Goal: Task Accomplishment & Management: Complete application form

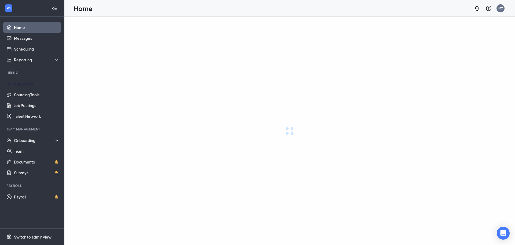
drag, startPoint x: 38, startPoint y: 81, endPoint x: 176, endPoint y: 84, distance: 138.3
click at [38, 81] on link "Applicants" at bounding box center [37, 83] width 46 height 11
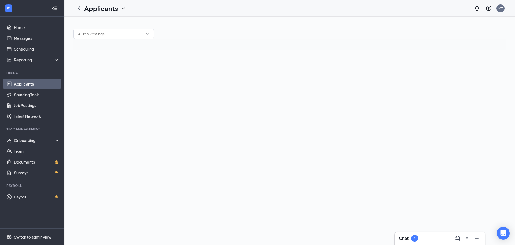
click at [417, 238] on div "4" at bounding box center [414, 238] width 7 height 6
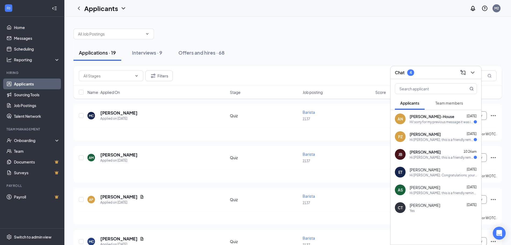
click at [423, 123] on div "Hi! sorry for my previous message it was intended for someone else. but regardi…" at bounding box center [442, 121] width 64 height 5
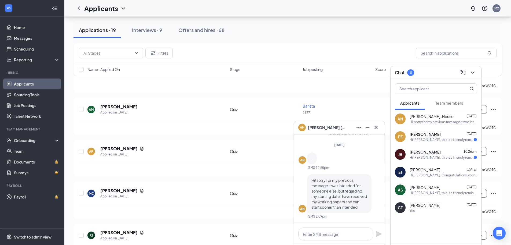
scroll to position [54, 0]
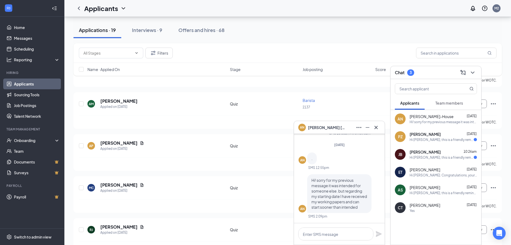
click at [378, 127] on icon "Cross" at bounding box center [376, 127] width 6 height 6
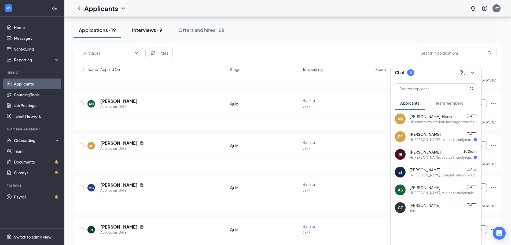
click at [154, 32] on div "Interviews · 9" at bounding box center [147, 30] width 30 height 7
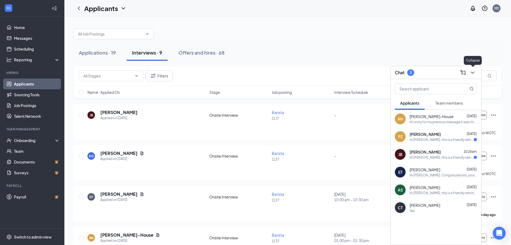
click at [472, 73] on icon "ChevronDown" at bounding box center [473, 72] width 6 height 6
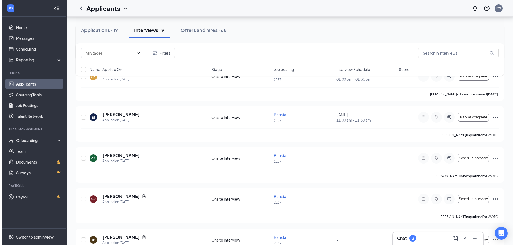
scroll to position [228, 0]
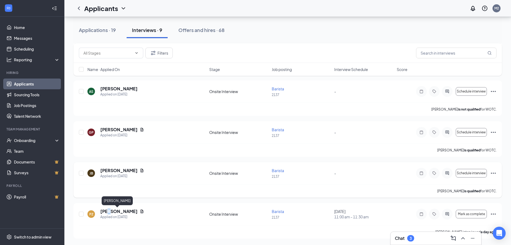
drag, startPoint x: 109, startPoint y: 209, endPoint x: 419, endPoint y: 184, distance: 311.6
click at [109, 209] on h5 "[PERSON_NAME]" at bounding box center [118, 211] width 37 height 6
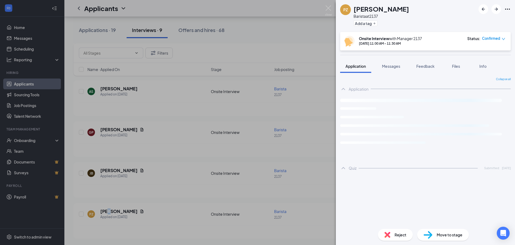
click at [328, 8] on img at bounding box center [328, 10] width 7 height 10
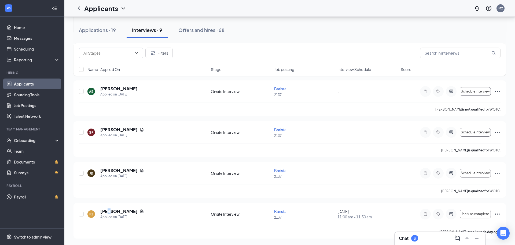
scroll to position [67, 0]
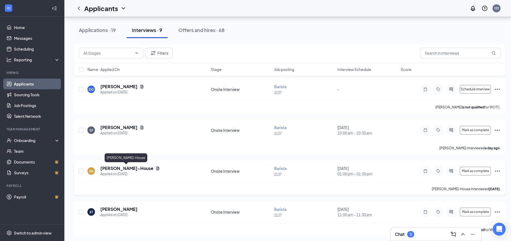
click at [119, 167] on h5 "[PERSON_NAME]-House" at bounding box center [126, 168] width 53 height 6
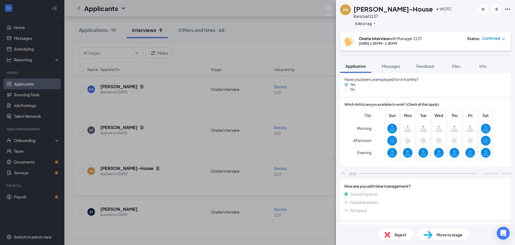
scroll to position [429, 0]
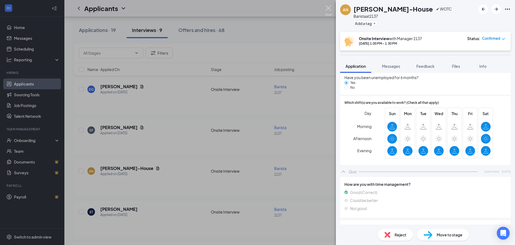
click at [330, 8] on img at bounding box center [328, 10] width 7 height 10
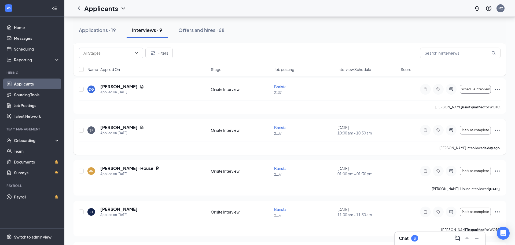
click at [112, 127] on h5 "[PERSON_NAME]" at bounding box center [118, 127] width 37 height 6
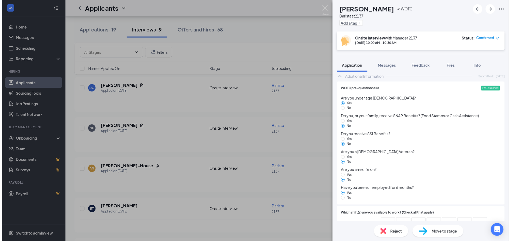
scroll to position [429, 0]
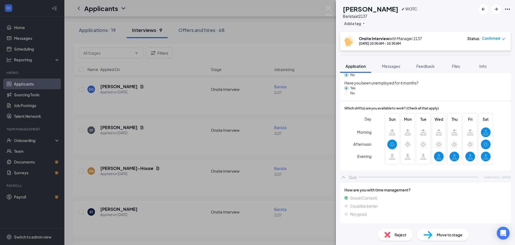
click at [400, 230] on div "Reject" at bounding box center [395, 234] width 35 height 12
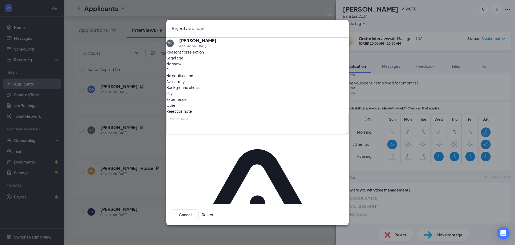
click at [213, 209] on button "Reject" at bounding box center [208, 214] width 12 height 11
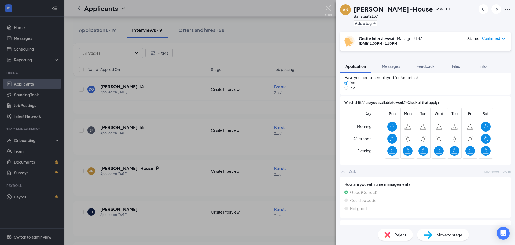
click at [329, 6] on img at bounding box center [328, 10] width 7 height 10
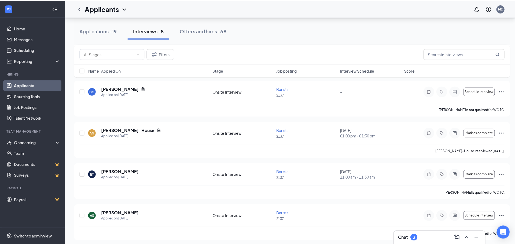
scroll to position [57, 0]
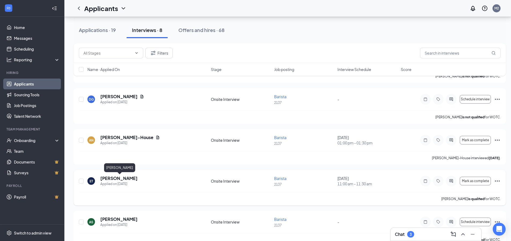
click at [132, 179] on h5 "[PERSON_NAME]" at bounding box center [118, 178] width 37 height 6
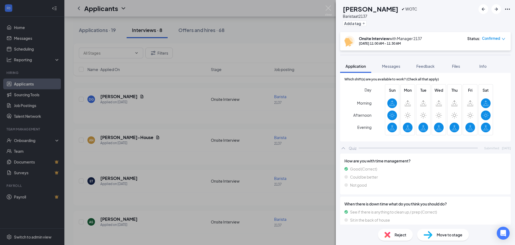
scroll to position [429, 0]
click at [403, 235] on span "Reject" at bounding box center [401, 234] width 12 height 6
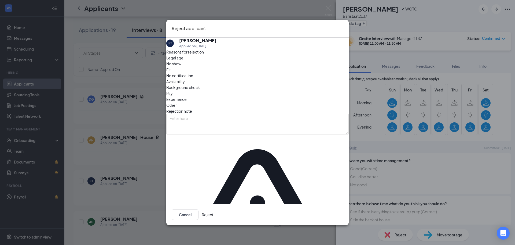
click at [213, 209] on button "Reject" at bounding box center [208, 214] width 12 height 11
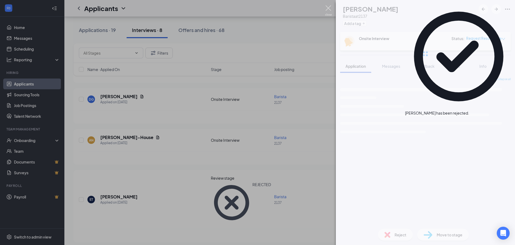
click at [330, 12] on img at bounding box center [328, 10] width 7 height 10
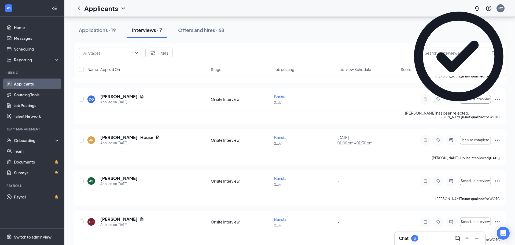
click at [414, 235] on div "3" at bounding box center [414, 238] width 7 height 6
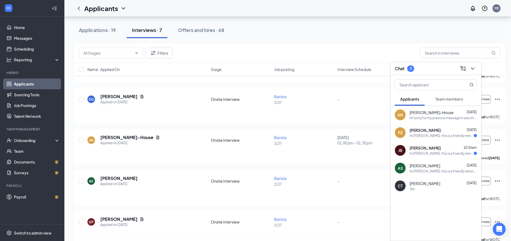
click at [436, 155] on div "Hi [PERSON_NAME], this is a friendly reminder. Please select an onsite intervie…" at bounding box center [442, 153] width 64 height 5
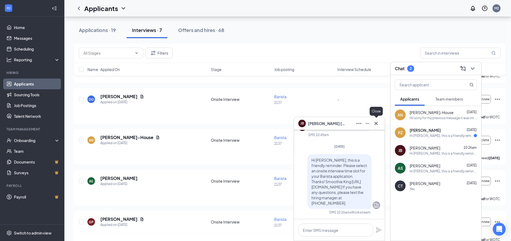
click at [378, 125] on icon "Cross" at bounding box center [376, 123] width 6 height 6
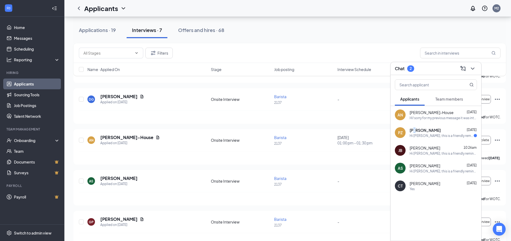
drag, startPoint x: 414, startPoint y: 129, endPoint x: 404, endPoint y: 131, distance: 10.0
click at [416, 130] on span "[PERSON_NAME]" at bounding box center [425, 129] width 31 height 5
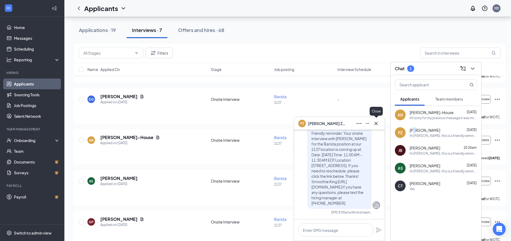
click at [379, 123] on icon "Cross" at bounding box center [376, 123] width 6 height 6
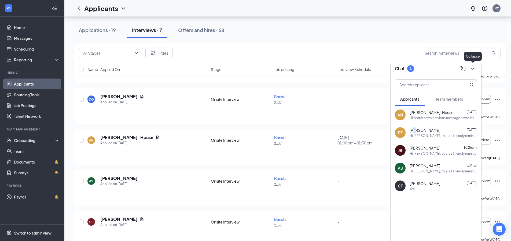
click at [475, 68] on icon "ChevronDown" at bounding box center [473, 68] width 6 height 6
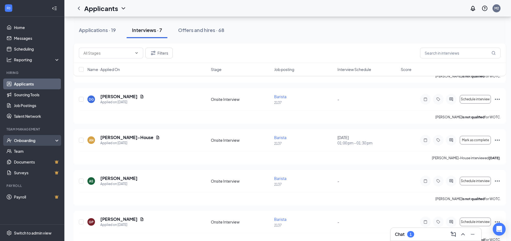
click at [22, 139] on div "Onboarding" at bounding box center [34, 139] width 41 height 5
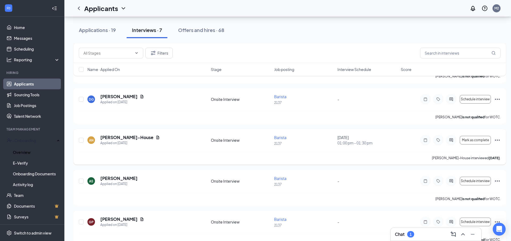
drag, startPoint x: 28, startPoint y: 153, endPoint x: 190, endPoint y: 149, distance: 162.2
click at [28, 153] on link "Overview" at bounding box center [36, 152] width 47 height 11
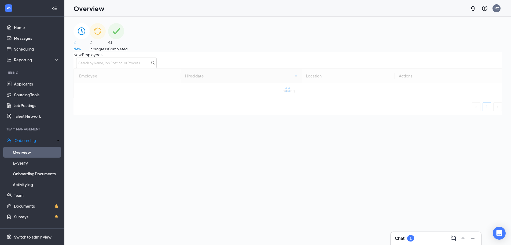
click at [108, 48] on div "2 In progress" at bounding box center [99, 37] width 19 height 28
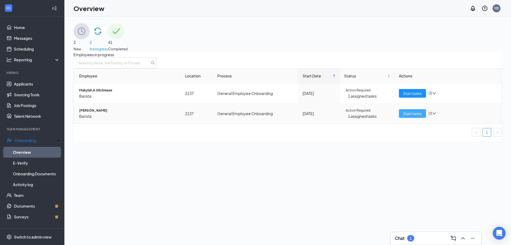
click at [418, 116] on span "Start tasks" at bounding box center [412, 113] width 19 height 6
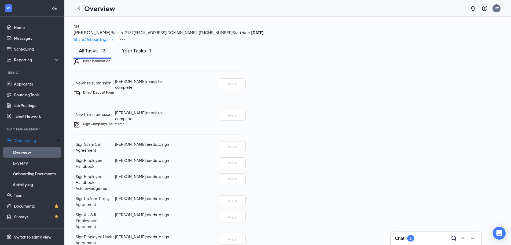
click at [135, 59] on button "Your Tasks · 1" at bounding box center [136, 50] width 40 height 16
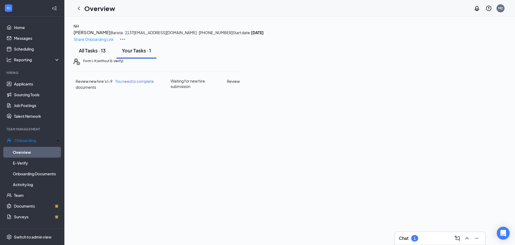
click at [111, 59] on button "All Tasks · 13" at bounding box center [93, 50] width 38 height 16
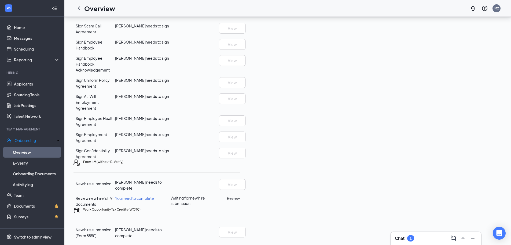
scroll to position [169, 0]
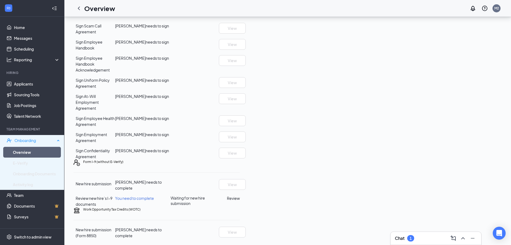
click at [24, 138] on div "Onboarding" at bounding box center [34, 139] width 41 height 5
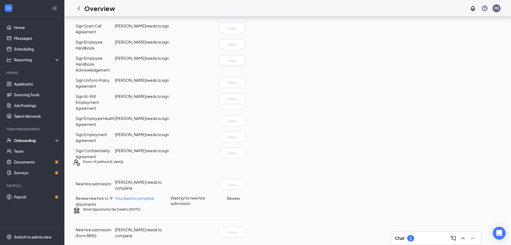
click at [24, 138] on div "Onboarding" at bounding box center [34, 139] width 41 height 5
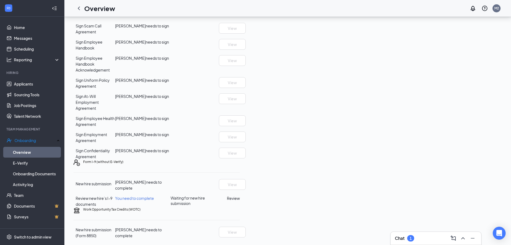
click at [79, 9] on icon "ChevronLeft" at bounding box center [79, 8] width 6 height 6
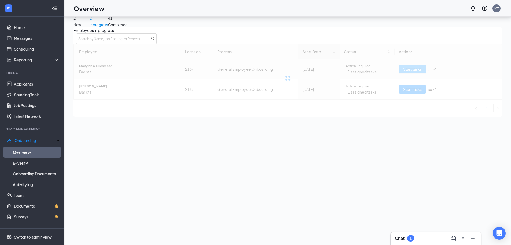
click at [405, 77] on div at bounding box center [288, 78] width 429 height 68
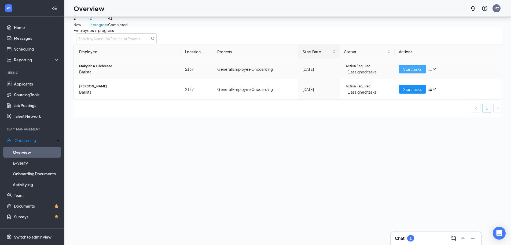
click at [411, 72] on span "Start tasks" at bounding box center [412, 69] width 19 height 6
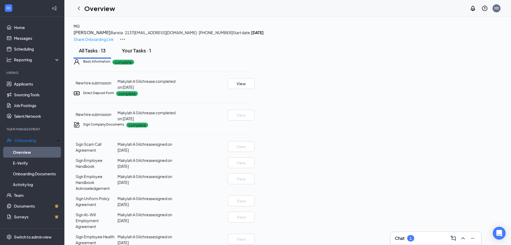
click at [137, 54] on div "Your Tasks · 1" at bounding box center [136, 50] width 29 height 7
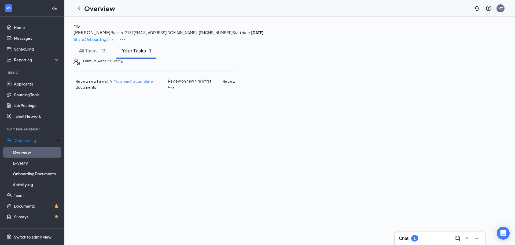
click at [236, 84] on button "Review" at bounding box center [229, 81] width 13 height 6
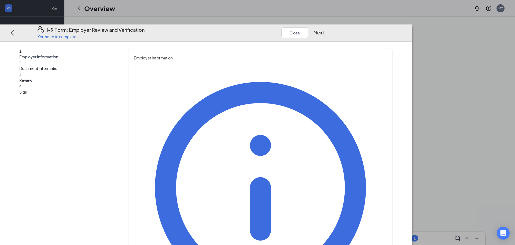
type input "[PERSON_NAME]"
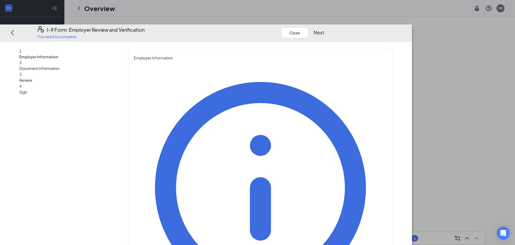
type input "Manager"
click at [325, 29] on button "Next" at bounding box center [319, 33] width 11 height 8
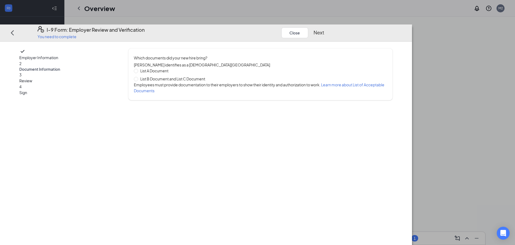
click at [199, 57] on div "Which documents did your new hire bring? Makylah A Gilchrease identifies as a […" at bounding box center [260, 74] width 253 height 39
click at [171, 68] on span "List A Document" at bounding box center [154, 71] width 32 height 6
click at [138, 69] on input "List A Document" at bounding box center [136, 71] width 4 height 4
radio input "true"
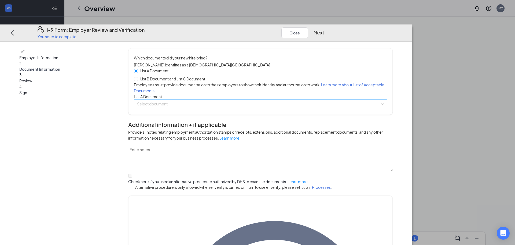
click at [207, 108] on input "search" at bounding box center [258, 104] width 243 height 8
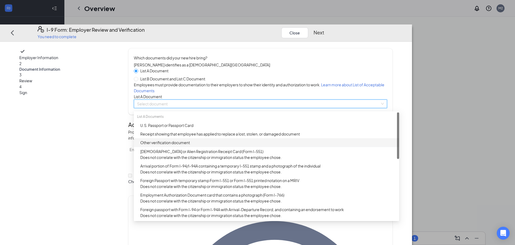
click at [207, 145] on div "Other verification document" at bounding box center [268, 142] width 256 height 6
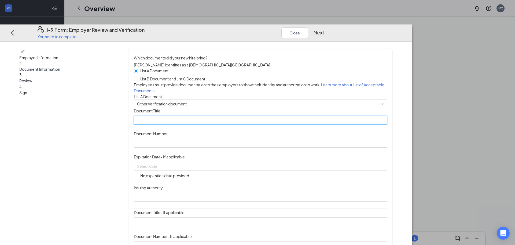
click at [209, 125] on input "Document Title" at bounding box center [260, 120] width 253 height 9
click at [201, 108] on span "Other verification document" at bounding box center [260, 104] width 247 height 8
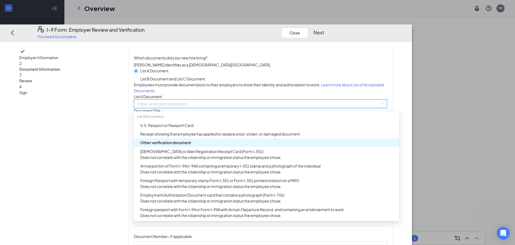
click at [213, 145] on div "Other verification document" at bounding box center [268, 142] width 256 height 6
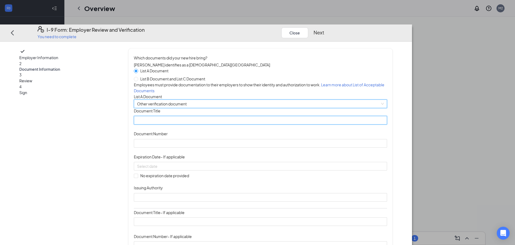
click at [212, 125] on input "Document Title" at bounding box center [260, 120] width 253 height 9
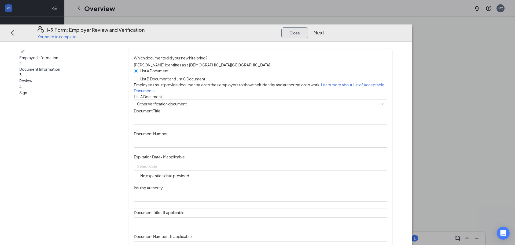
click at [308, 27] on button "Close" at bounding box center [295, 32] width 27 height 11
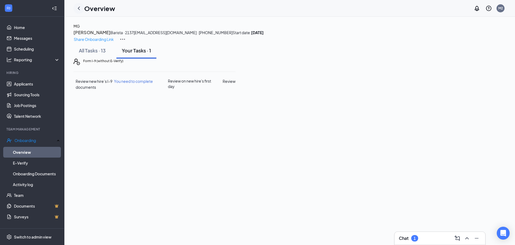
click at [80, 8] on icon "ChevronLeft" at bounding box center [79, 8] width 6 height 6
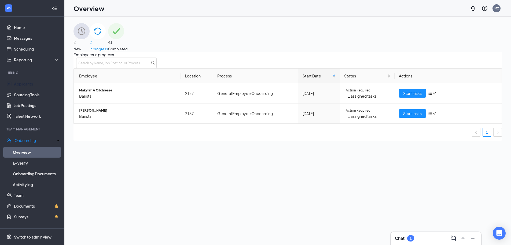
drag, startPoint x: 21, startPoint y: 84, endPoint x: 71, endPoint y: 84, distance: 50.2
click at [21, 84] on link "Applicants" at bounding box center [37, 83] width 46 height 11
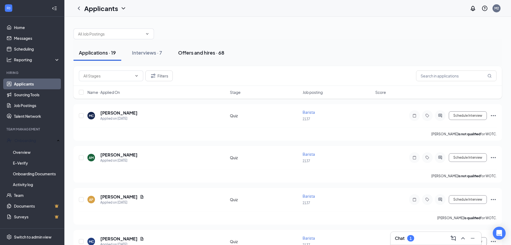
click at [219, 48] on button "Offers and hires · 68" at bounding box center [201, 53] width 57 height 16
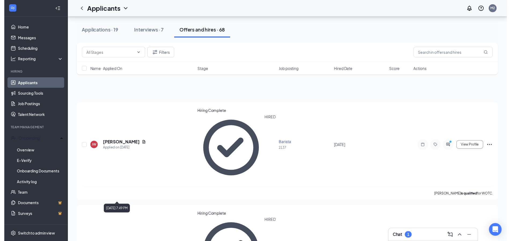
scroll to position [54, 0]
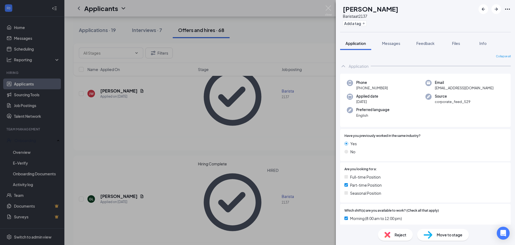
click at [484, 88] on div "Email [EMAIL_ADDRESS][DOMAIN_NAME]" at bounding box center [465, 85] width 79 height 11
click at [331, 11] on img at bounding box center [328, 10] width 7 height 10
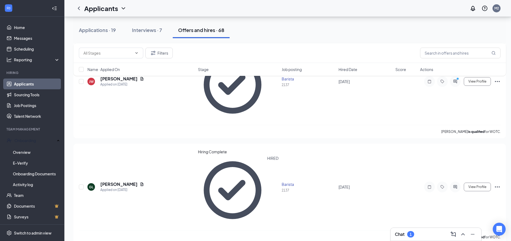
scroll to position [54, 0]
